Goal: Transaction & Acquisition: Obtain resource

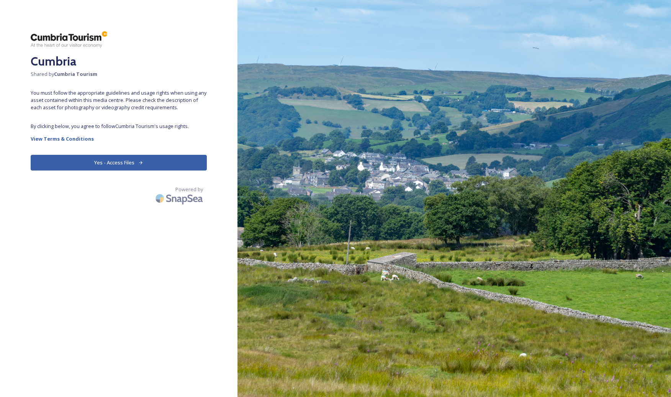
click at [113, 162] on button "Yes - Access Files" at bounding box center [119, 163] width 176 height 16
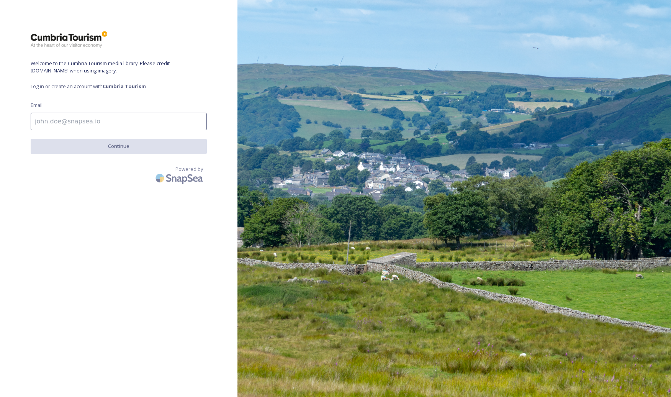
click at [64, 121] on input at bounding box center [119, 122] width 176 height 18
type input "[EMAIL_ADDRESS][DOMAIN_NAME]"
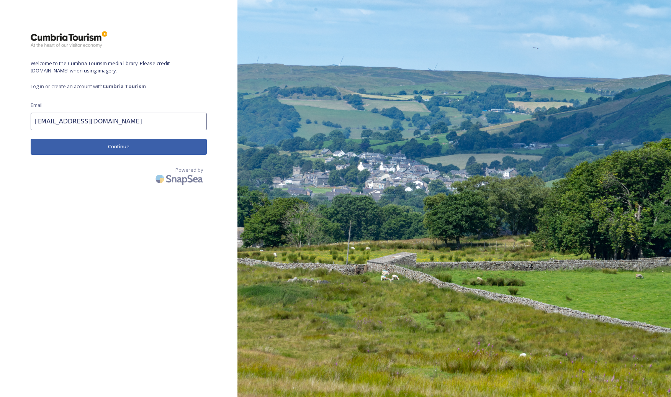
click at [124, 142] on button "Continue" at bounding box center [119, 147] width 176 height 16
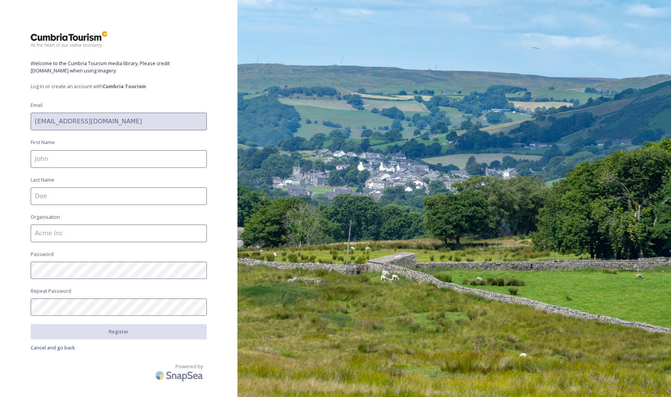
click at [95, 160] on input at bounding box center [119, 159] width 176 height 18
type input "[PERSON_NAME]"
type input "Shackleton"
click at [66, 234] on input at bounding box center [119, 233] width 176 height 18
type input "Leisure Resorts"
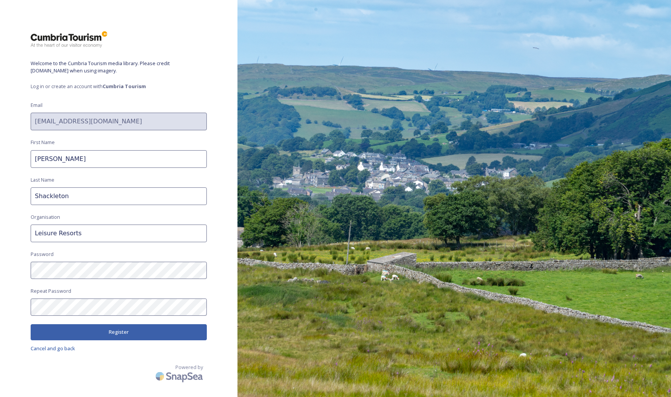
click at [92, 328] on button "Register" at bounding box center [119, 332] width 176 height 16
